Goal: Task Accomplishment & Management: Use online tool/utility

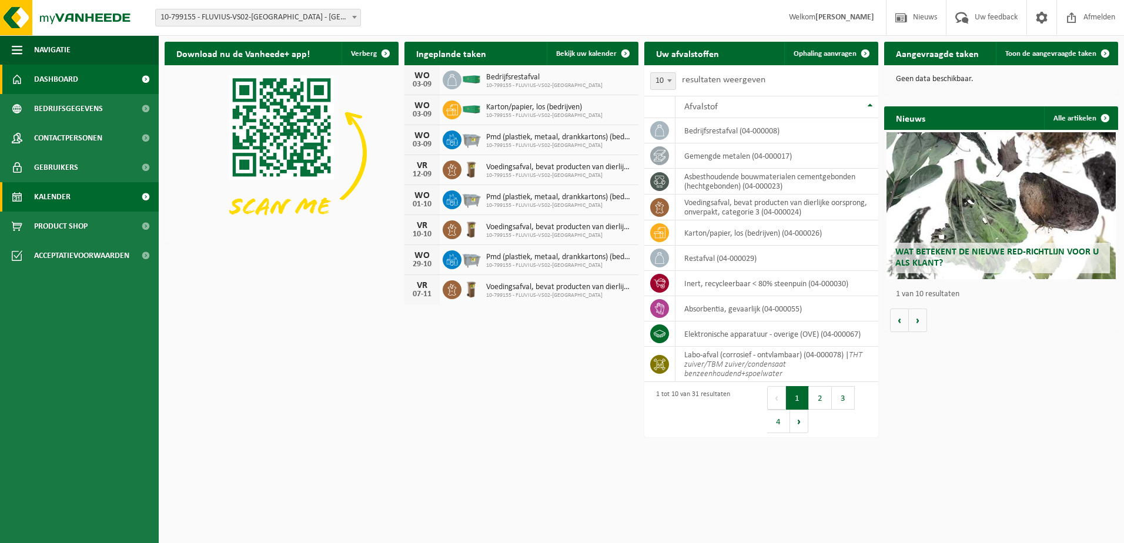
click at [83, 195] on link "Kalender" at bounding box center [79, 196] width 159 height 29
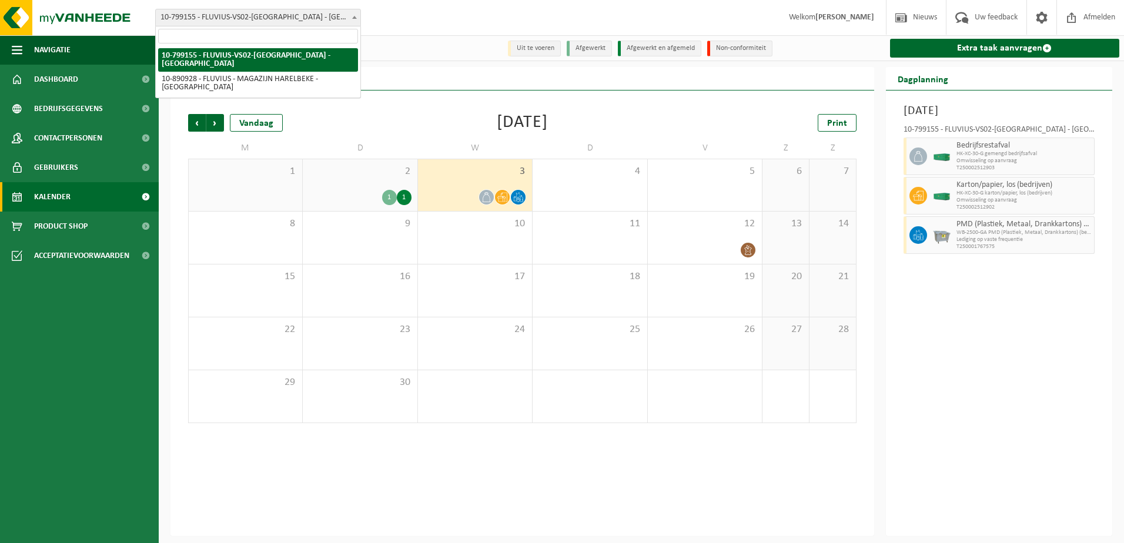
click at [344, 19] on span "10-799155 - FLUVIUS-VS02-[GEOGRAPHIC_DATA] - [GEOGRAPHIC_DATA]" at bounding box center [258, 17] width 205 height 16
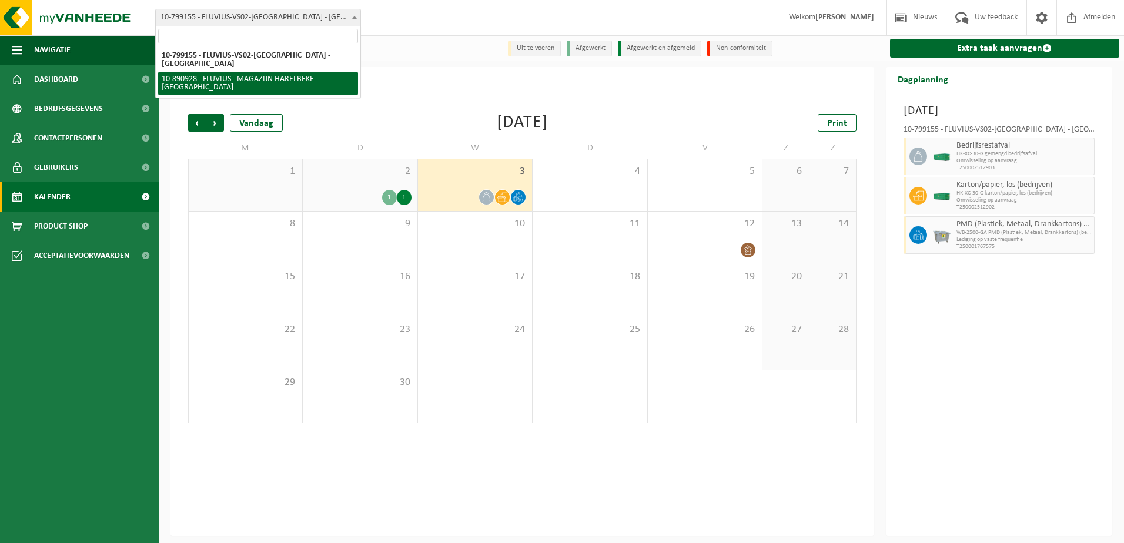
select select "114608"
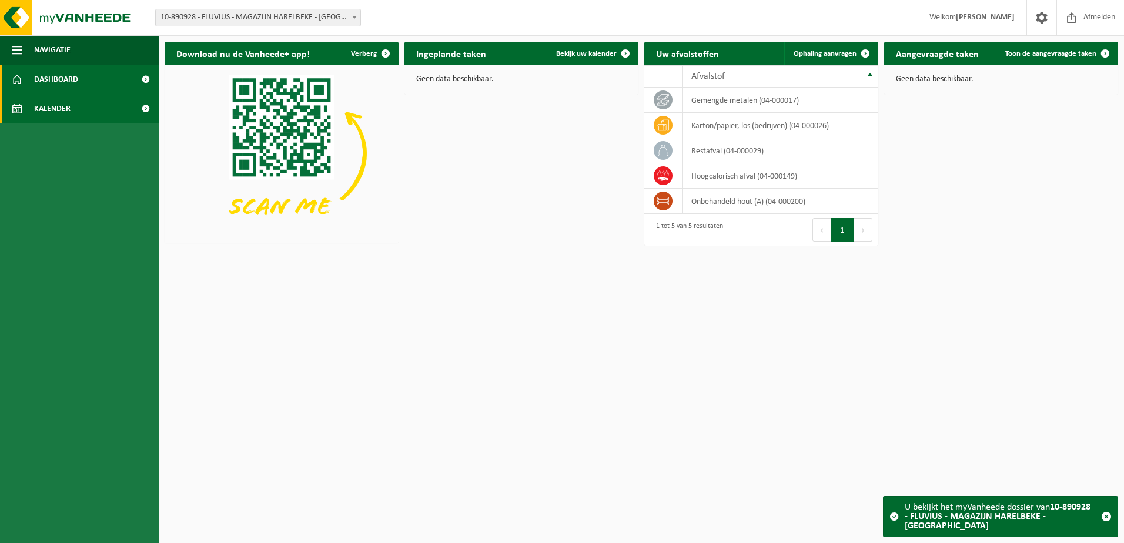
click at [74, 105] on link "Kalender" at bounding box center [79, 108] width 159 height 29
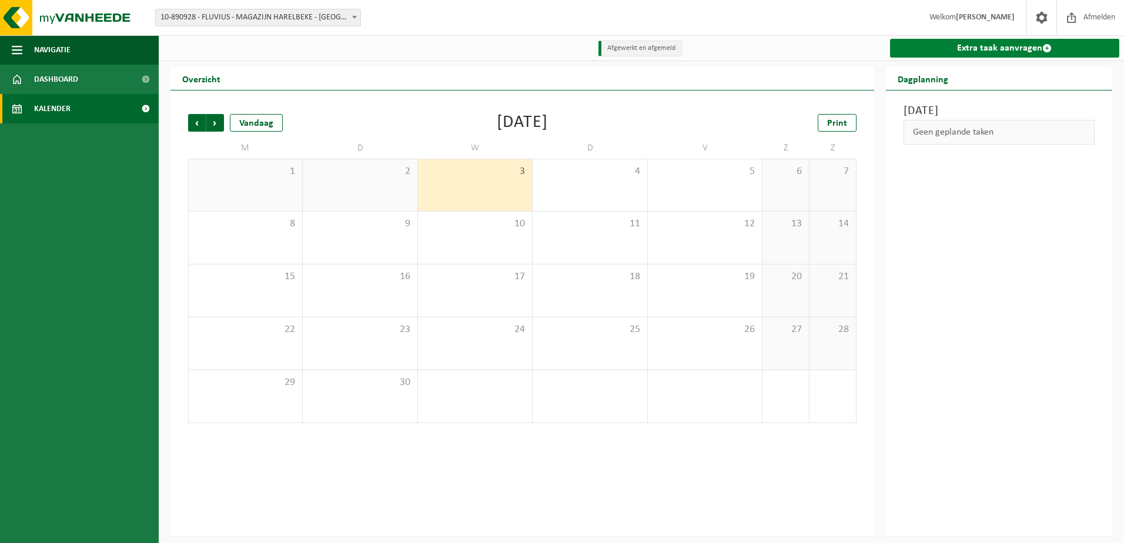
click at [995, 50] on link "Extra taak aanvragen" at bounding box center [1005, 48] width 230 height 19
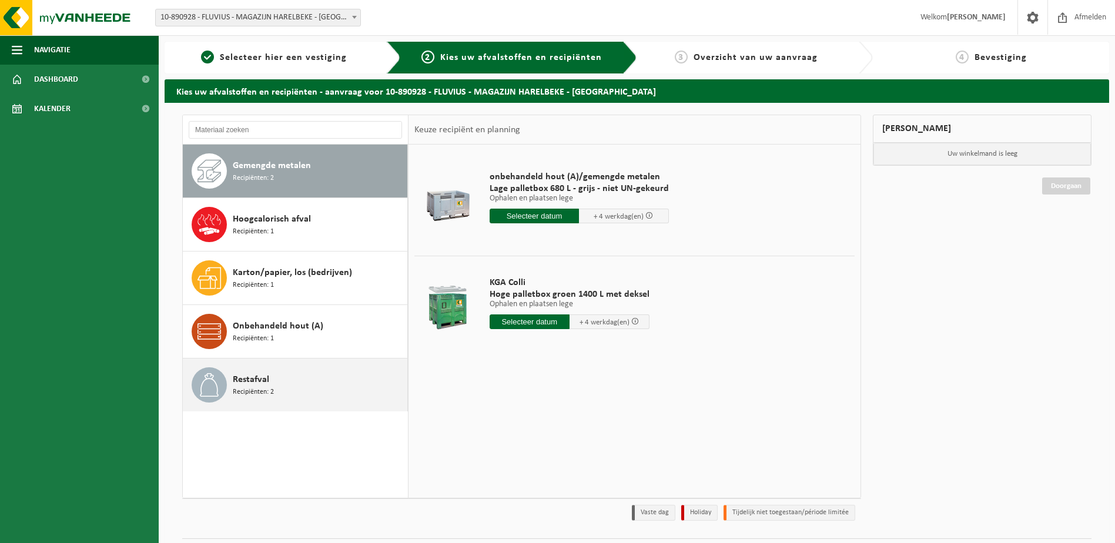
click at [287, 375] on div "Restafval Recipiënten: 2" at bounding box center [319, 384] width 172 height 35
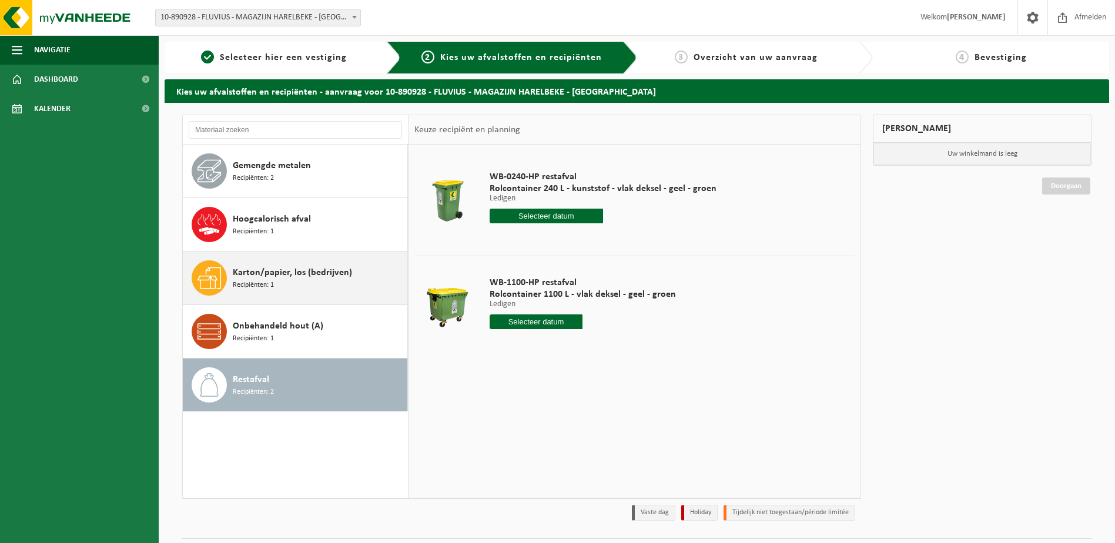
click at [272, 272] on span "Karton/papier, los (bedrijven)" at bounding box center [292, 273] width 119 height 14
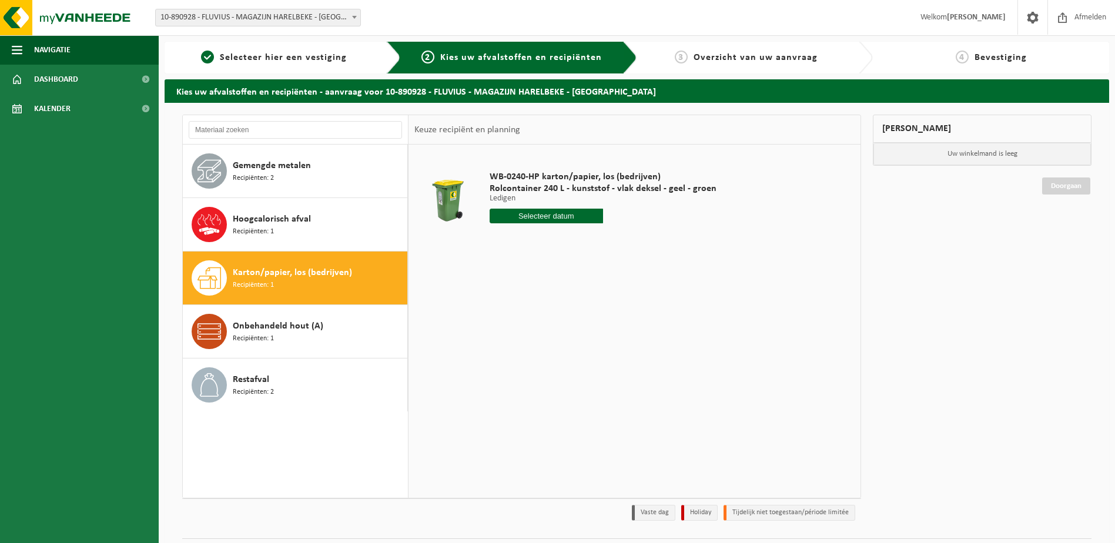
click at [511, 215] on input "text" at bounding box center [546, 216] width 113 height 15
click at [577, 285] on div "5" at bounding box center [583, 282] width 21 height 19
type input "Van 2025-09-05"
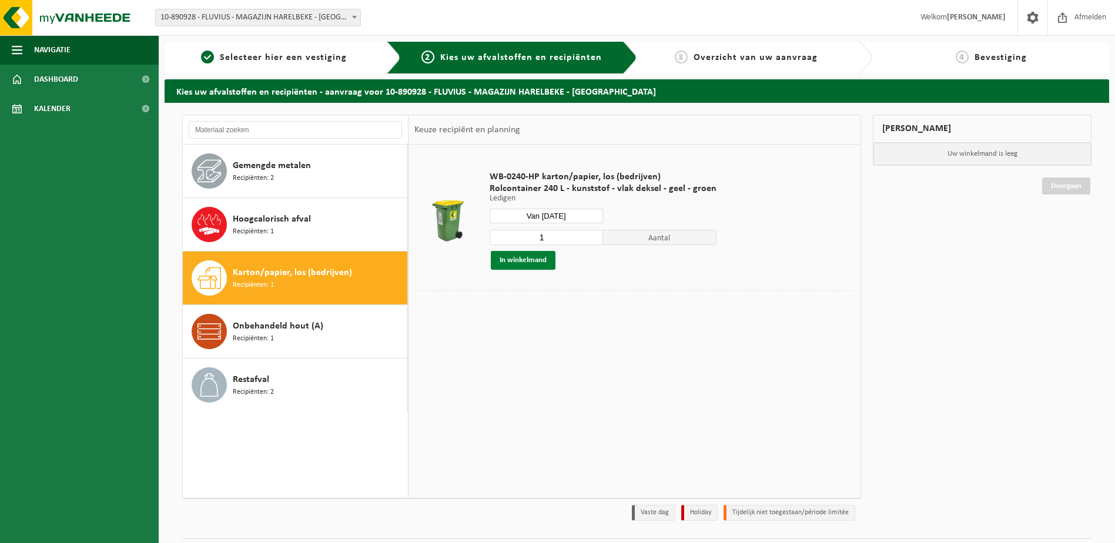
click at [537, 263] on button "In winkelmand" at bounding box center [523, 260] width 65 height 19
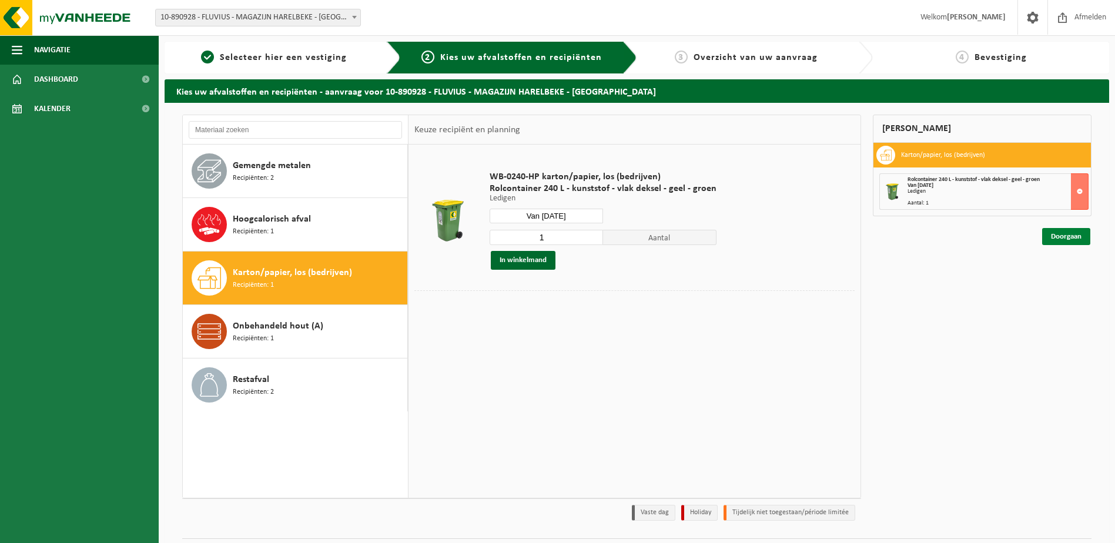
click at [1059, 239] on link "Doorgaan" at bounding box center [1066, 236] width 48 height 17
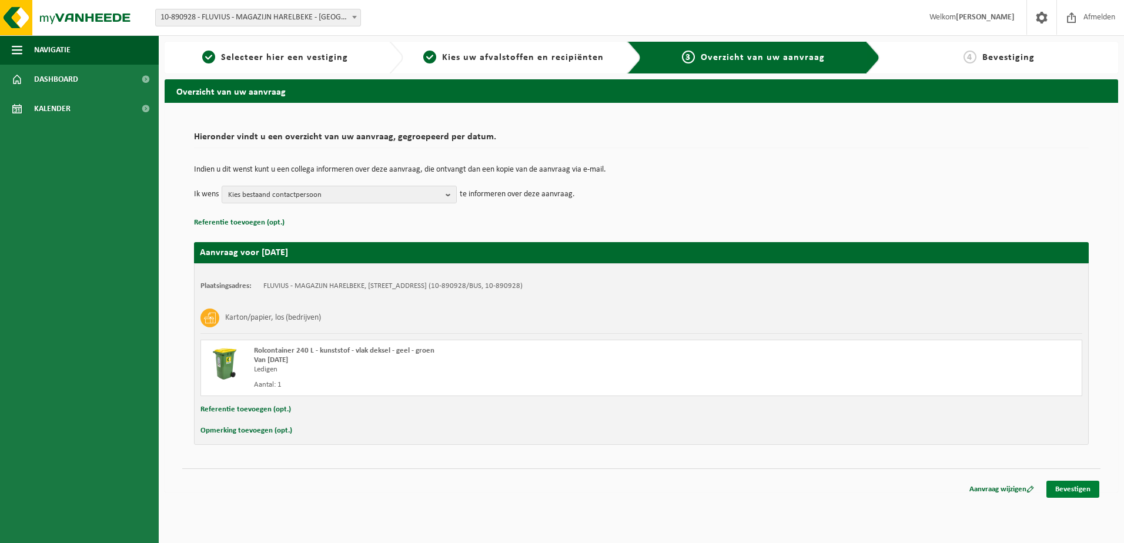
click at [1073, 493] on link "Bevestigen" at bounding box center [1072, 489] width 53 height 17
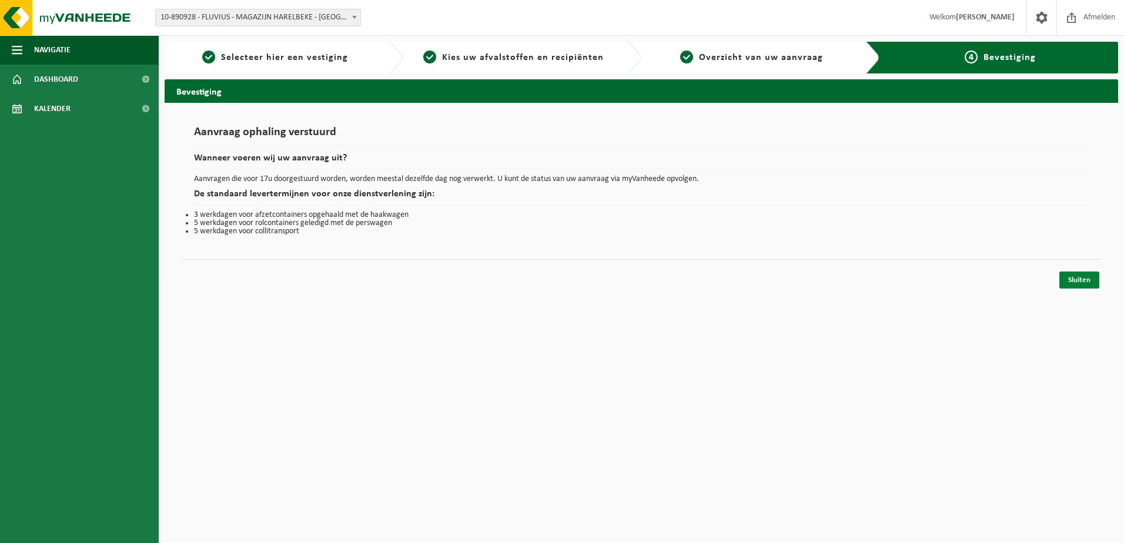
click at [1077, 282] on link "Sluiten" at bounding box center [1079, 280] width 40 height 17
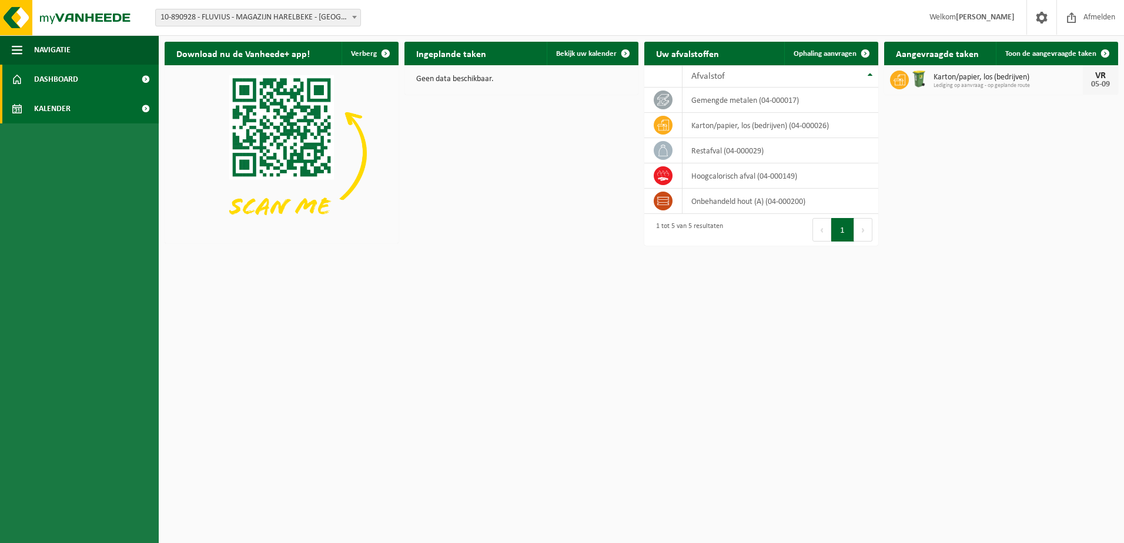
click at [71, 112] on link "Kalender" at bounding box center [79, 108] width 159 height 29
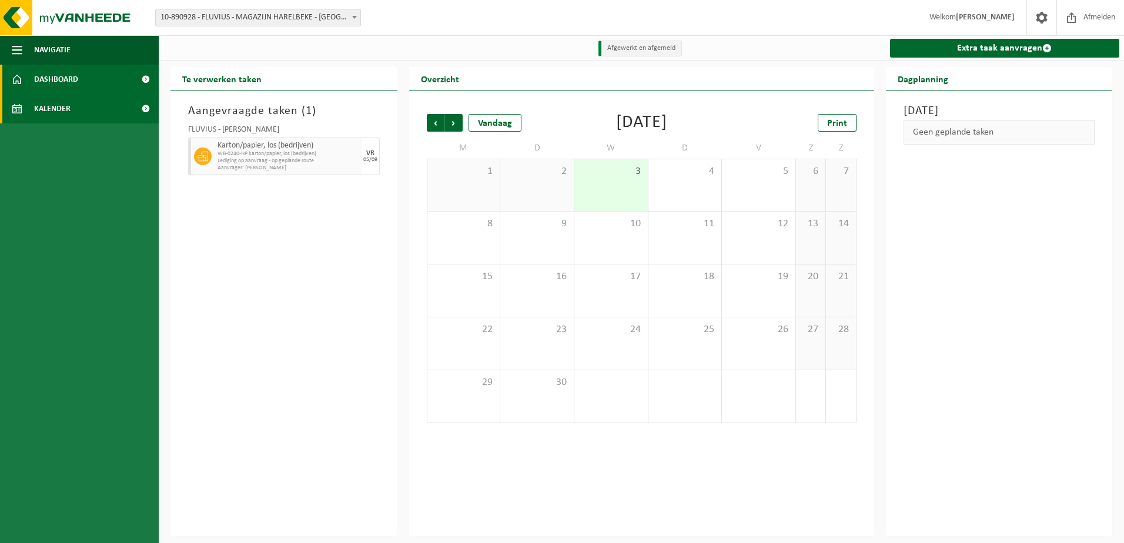
click at [61, 82] on span "Dashboard" at bounding box center [56, 79] width 44 height 29
